Goal: Obtain resource: Download file/media

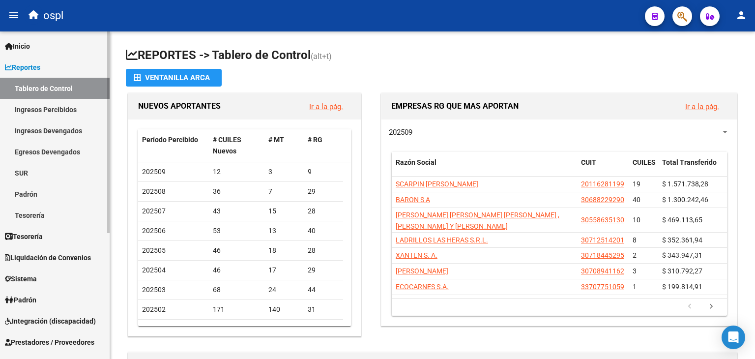
click at [29, 333] on link "Prestadores / Proveedores" at bounding box center [55, 341] width 110 height 21
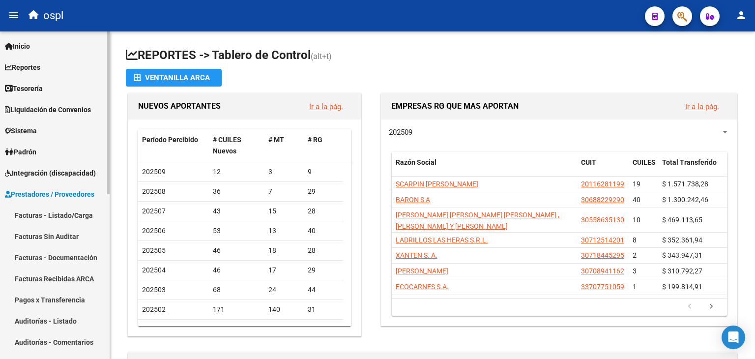
click at [43, 217] on link "Facturas - Listado/Carga" at bounding box center [55, 215] width 110 height 21
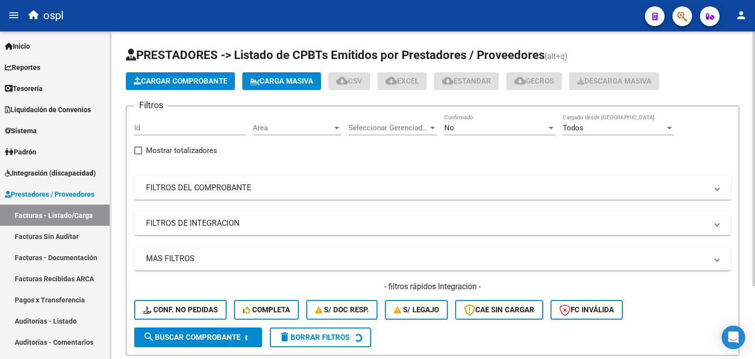
click at [452, 123] on span "No" at bounding box center [450, 127] width 10 height 9
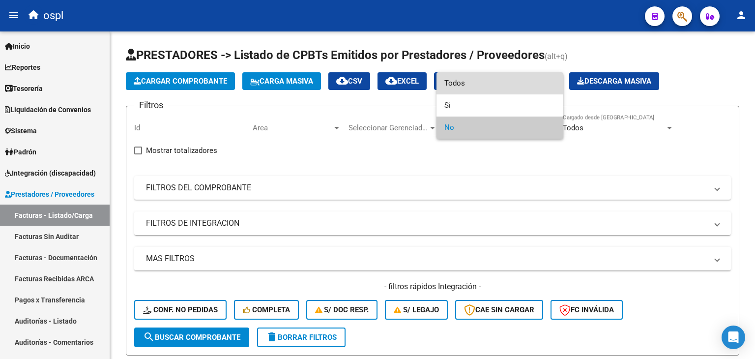
click at [463, 85] on span "Todos" at bounding box center [500, 83] width 111 height 22
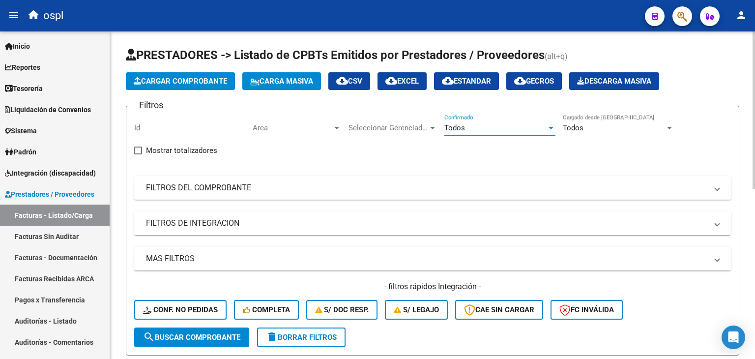
click at [421, 190] on mat-panel-title "FILTROS DEL COMPROBANTE" at bounding box center [427, 187] width 562 height 11
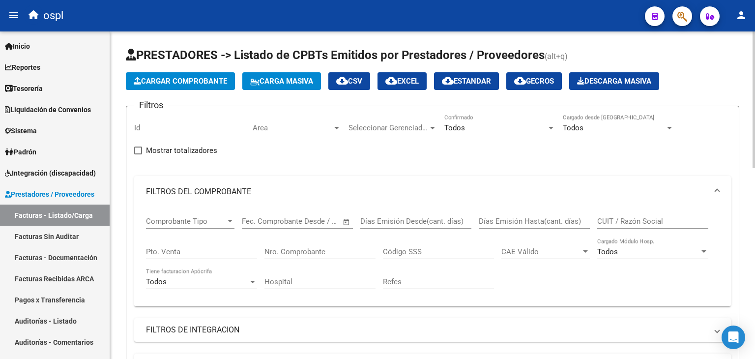
click at [602, 215] on div "CUIT / Razón Social" at bounding box center [653, 218] width 111 height 21
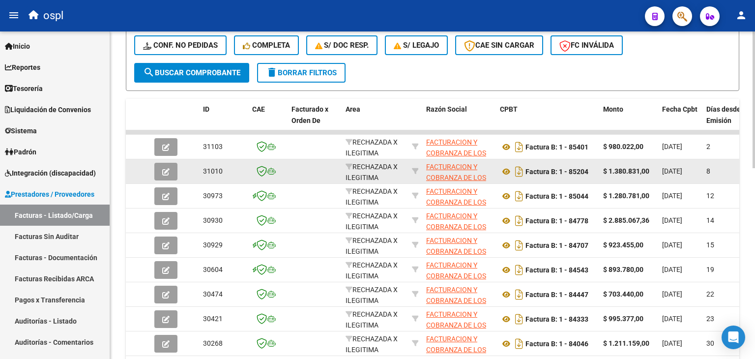
scroll to position [372, 0]
click at [506, 167] on icon at bounding box center [506, 171] width 13 height 12
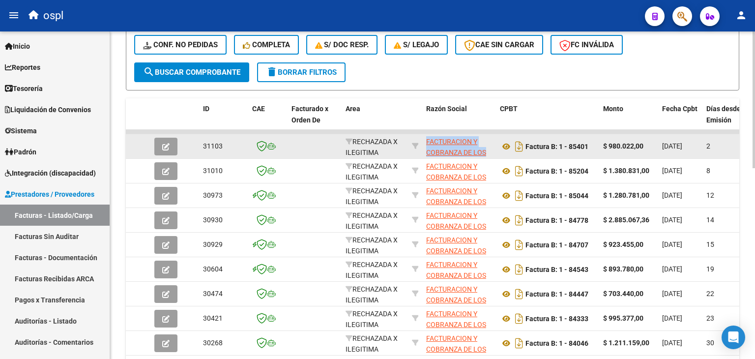
drag, startPoint x: 467, startPoint y: 148, endPoint x: 488, endPoint y: 154, distance: 22.0
click at [476, 139] on app-link-go-to "FACTURACION Y COBRANZA DE LOS EFECTORES PUBLICOS S.E." at bounding box center [459, 123] width 66 height 45
copy div "FACTURACION Y COBRANZA DE LOS EFECTORES PUBLICOS S.E."
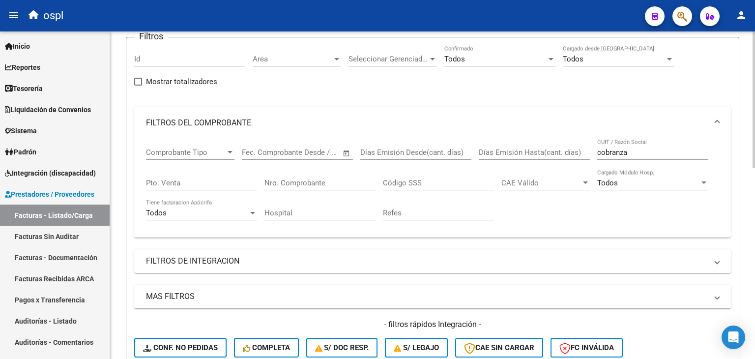
scroll to position [53, 0]
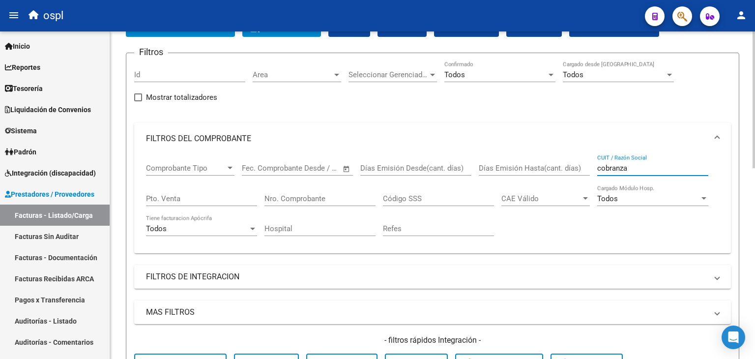
drag, startPoint x: 650, startPoint y: 166, endPoint x: 410, endPoint y: 167, distance: 239.5
click at [410, 167] on div "Comprobante Tipo Comprobante Tipo Fecha inicio – Fecha fin Fec. Comprobante Des…" at bounding box center [432, 199] width 573 height 91
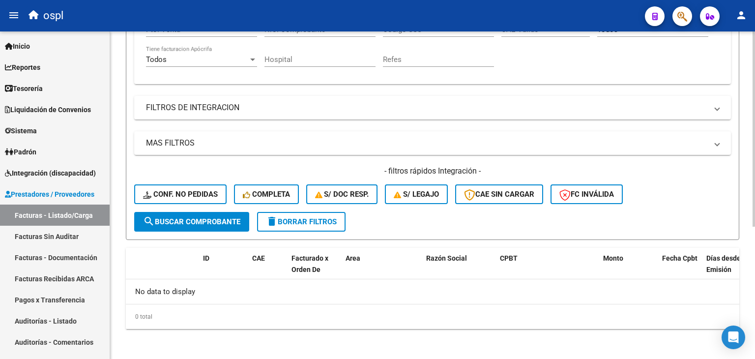
scroll to position [0, 0]
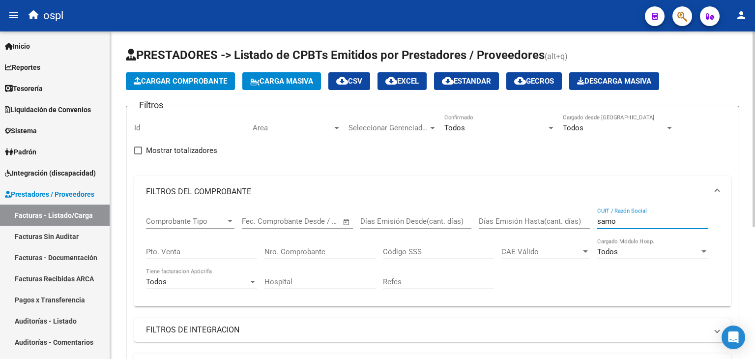
drag, startPoint x: 628, startPoint y: 224, endPoint x: 442, endPoint y: 226, distance: 185.4
click at [442, 226] on div "Comprobante Tipo Comprobante Tipo Fecha inicio – Fecha fin Fec. Comprobante Des…" at bounding box center [432, 253] width 573 height 91
type input "u"
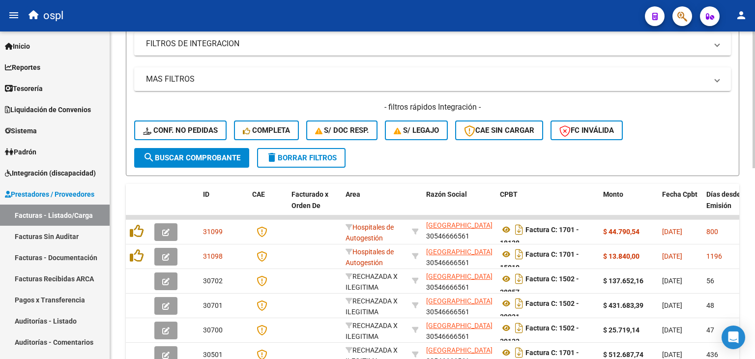
scroll to position [458, 0]
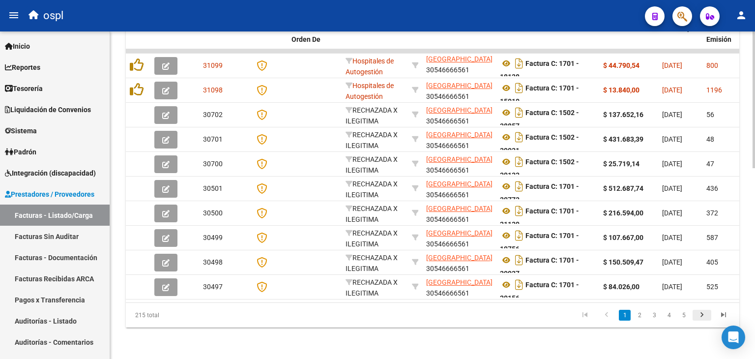
click at [703, 312] on icon "go to next page" at bounding box center [702, 316] width 13 height 12
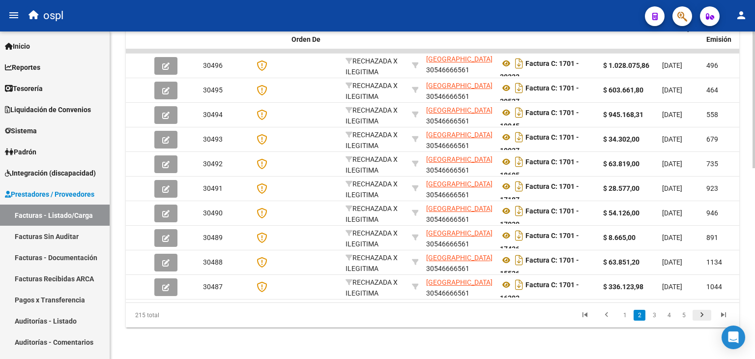
click at [703, 312] on icon "go to next page" at bounding box center [702, 316] width 13 height 12
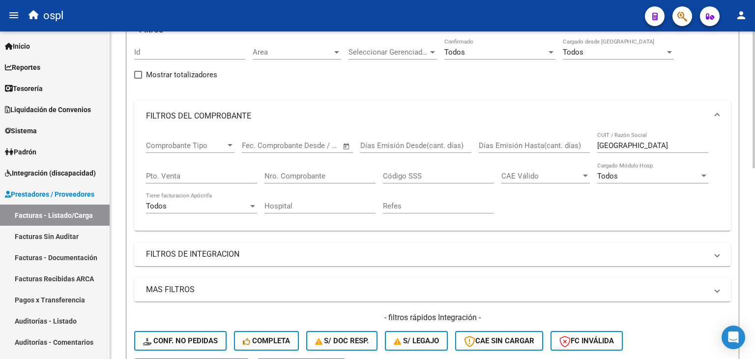
scroll to position [30, 0]
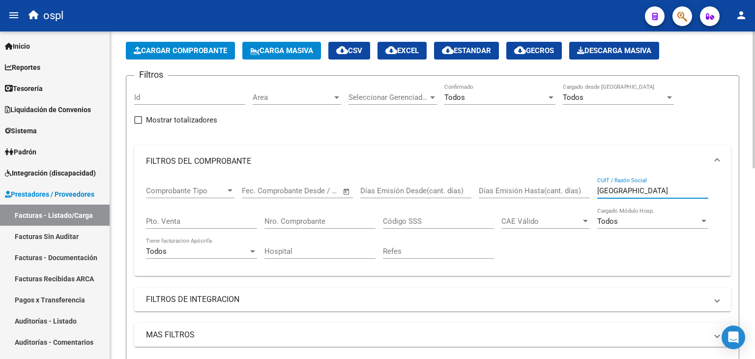
drag, startPoint x: 660, startPoint y: 190, endPoint x: 497, endPoint y: 168, distance: 164.8
click at [497, 168] on mat-expansion-panel "FILTROS DEL COMPROBANTE Comprobante Tipo Comprobante Tipo Fecha inicio – Fecha …" at bounding box center [432, 211] width 597 height 130
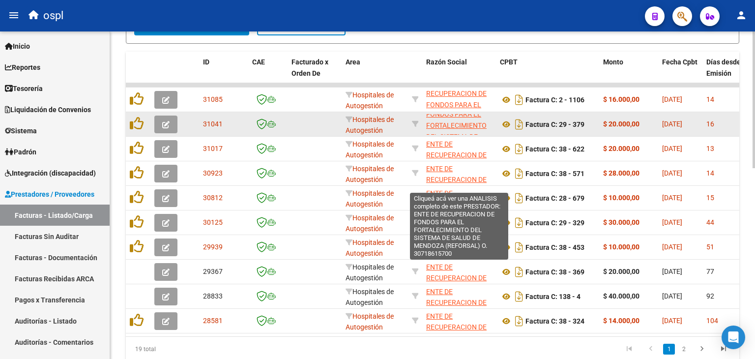
scroll to position [0, 0]
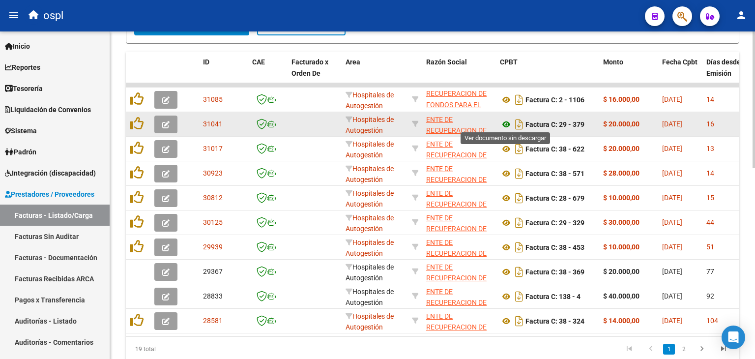
click at [503, 122] on icon at bounding box center [506, 125] width 13 height 12
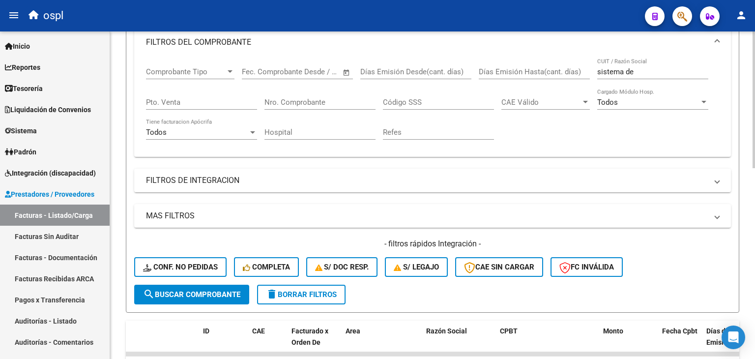
scroll to position [138, 0]
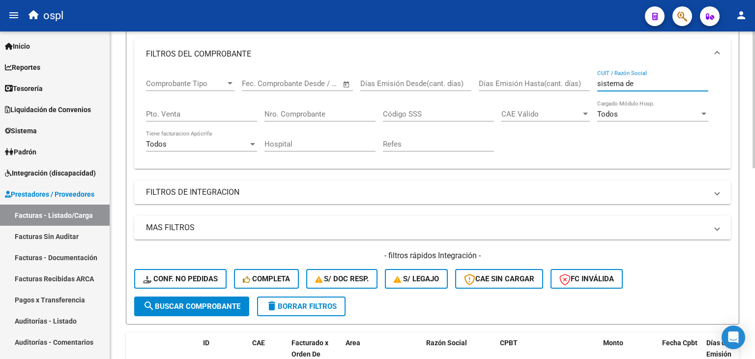
drag, startPoint x: 638, startPoint y: 82, endPoint x: 572, endPoint y: 82, distance: 65.9
click at [572, 82] on div "Comprobante Tipo Comprobante Tipo Fecha inicio – Fecha fin Fec. Comprobante Des…" at bounding box center [432, 115] width 573 height 91
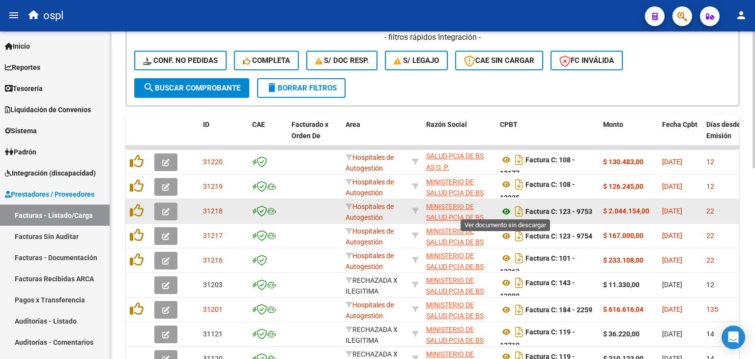
type input "ministerio de"
click at [508, 206] on icon at bounding box center [506, 212] width 13 height 12
